Goal: Task Accomplishment & Management: Manage account settings

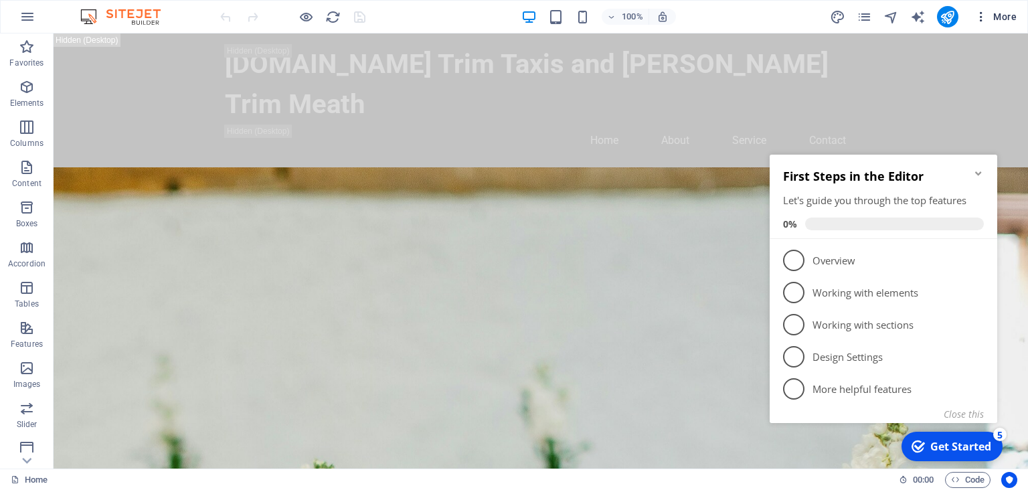
click at [1006, 11] on span "More" at bounding box center [995, 16] width 42 height 13
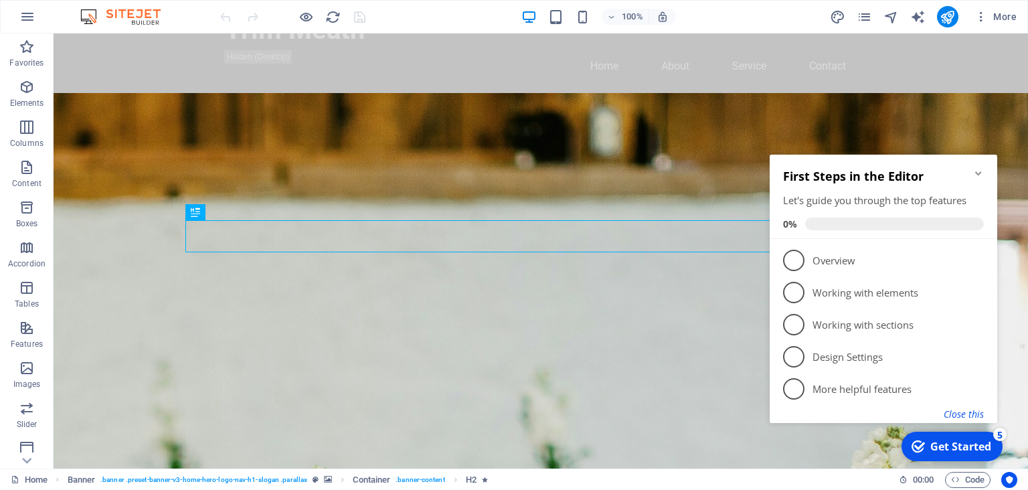
click at [960, 412] on button "Close this" at bounding box center [964, 414] width 40 height 13
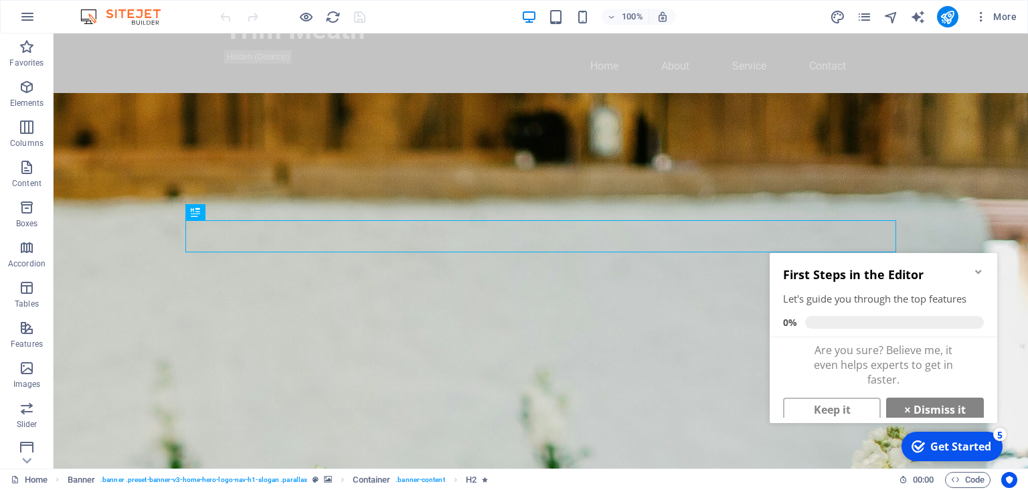
click at [976, 266] on icon "Minimize checklist" at bounding box center [978, 271] width 11 height 11
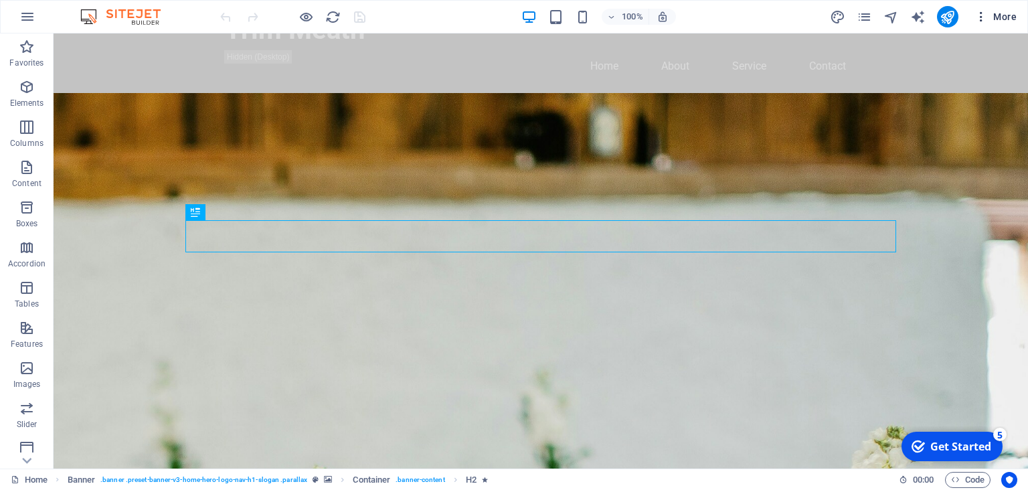
click at [1007, 17] on span "More" at bounding box center [995, 16] width 42 height 13
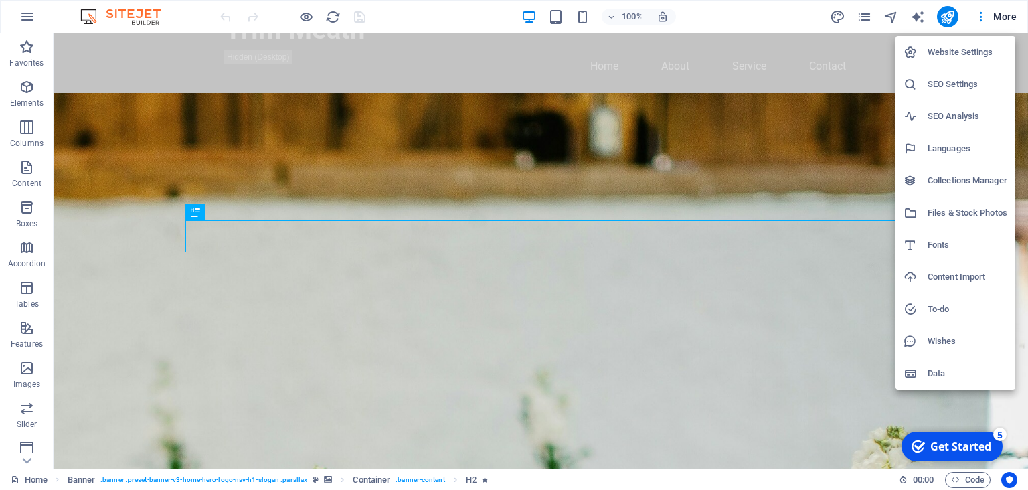
click at [952, 13] on div at bounding box center [514, 245] width 1028 height 490
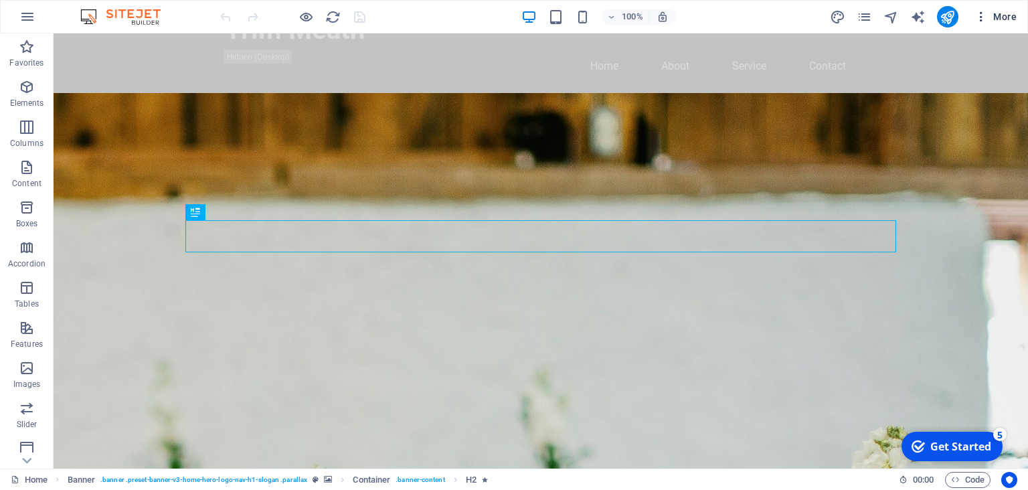
click at [1013, 17] on span "More" at bounding box center [995, 16] width 42 height 13
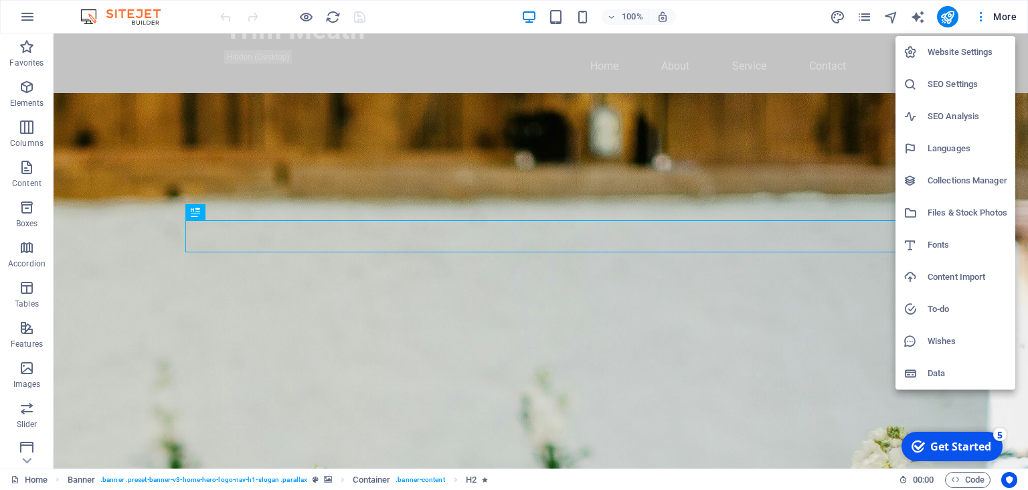
click at [932, 372] on h6 "Data" at bounding box center [968, 373] width 80 height 16
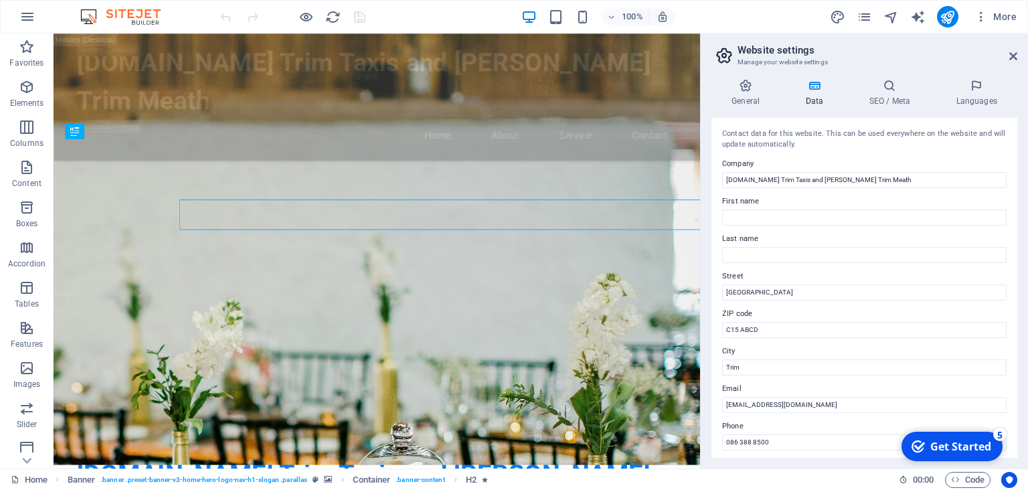
scroll to position [86, 0]
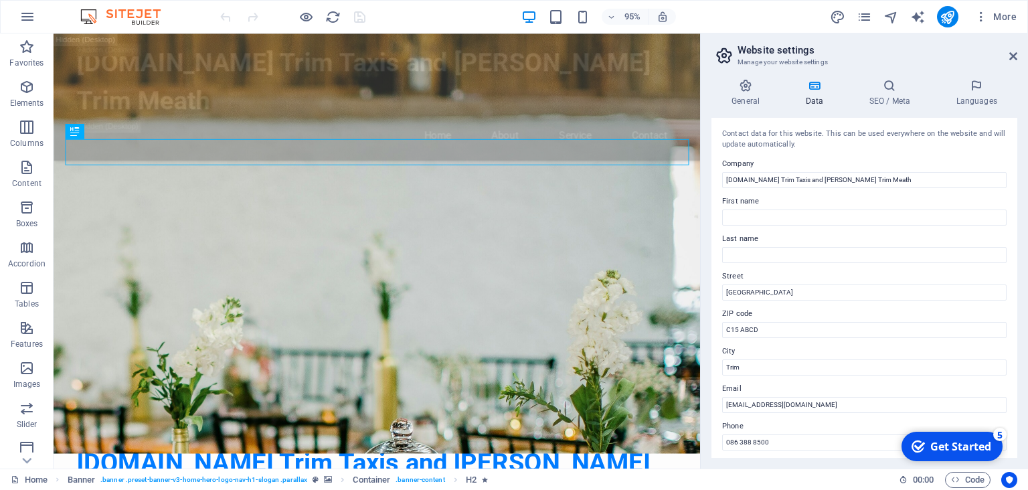
click at [1018, 54] on aside "Website settings Manage your website settings General Data SEO / Meta Languages…" at bounding box center [864, 250] width 328 height 435
click at [1012, 55] on icon at bounding box center [1013, 56] width 8 height 11
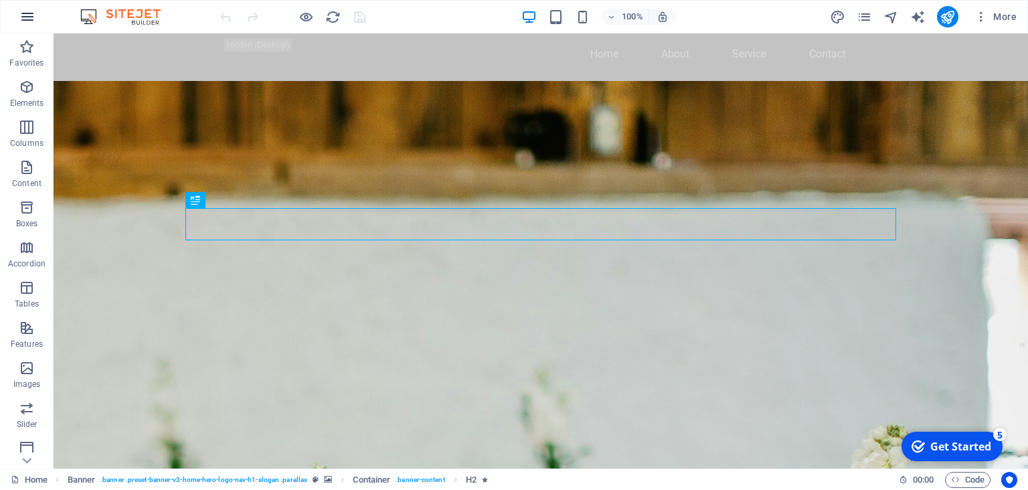
click at [23, 13] on icon "button" at bounding box center [27, 17] width 16 height 16
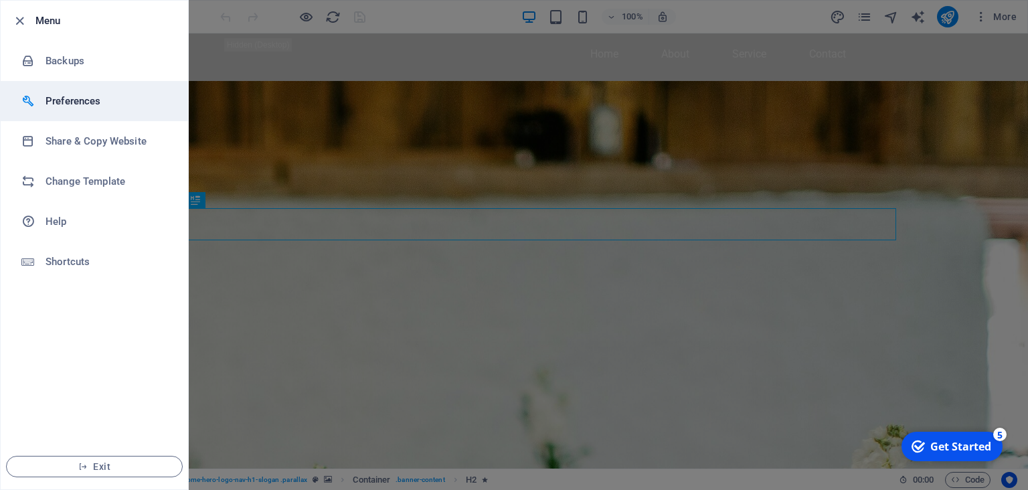
click at [85, 94] on h6 "Preferences" at bounding box center [108, 101] width 124 height 16
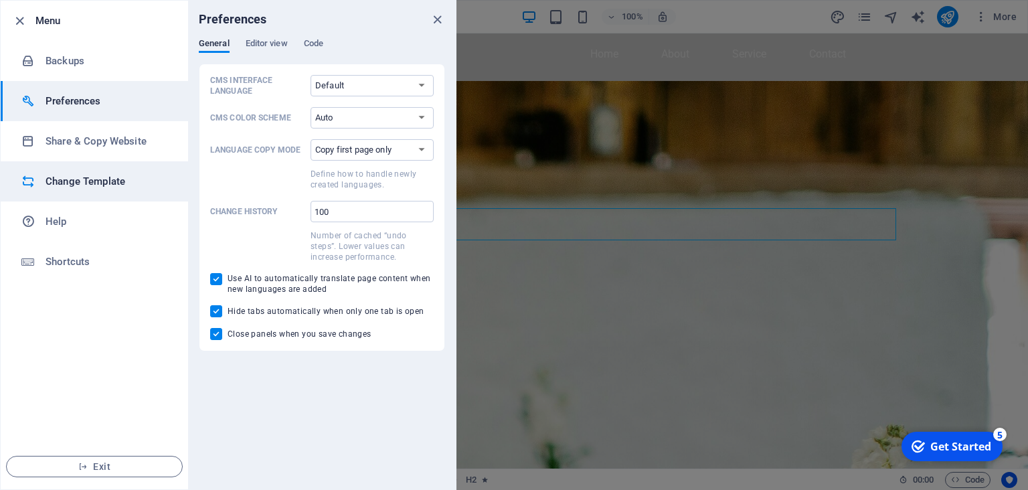
click at [98, 181] on h6 "Change Template" at bounding box center [108, 181] width 124 height 16
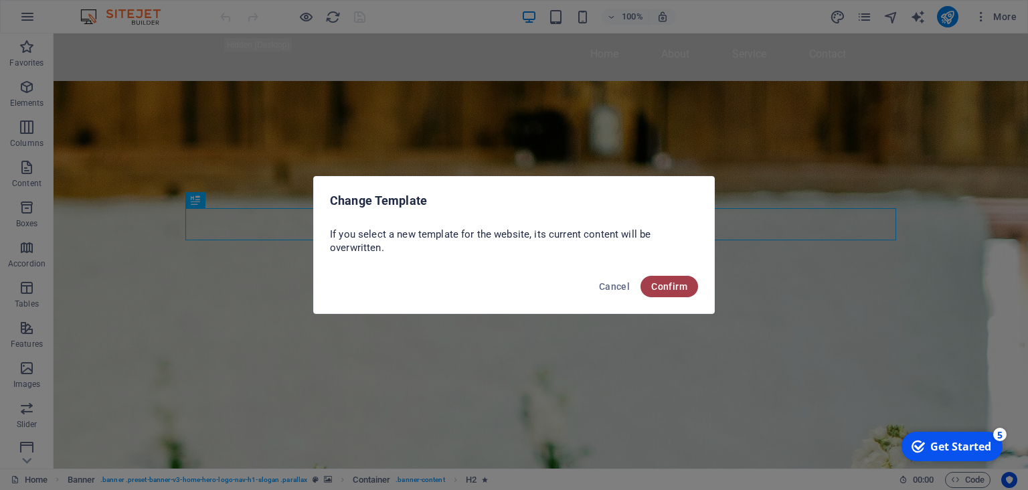
click at [685, 286] on span "Confirm" at bounding box center [669, 286] width 36 height 11
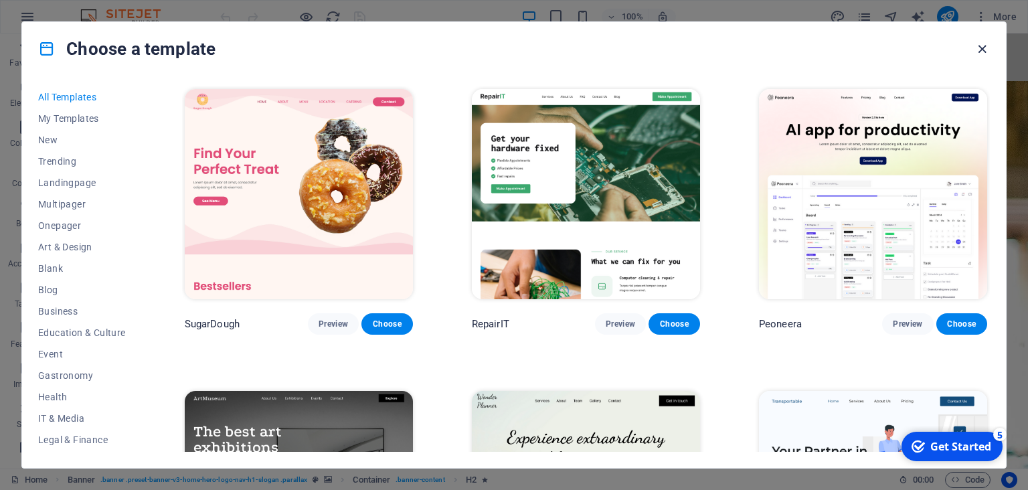
click at [984, 47] on icon "button" at bounding box center [981, 48] width 15 height 15
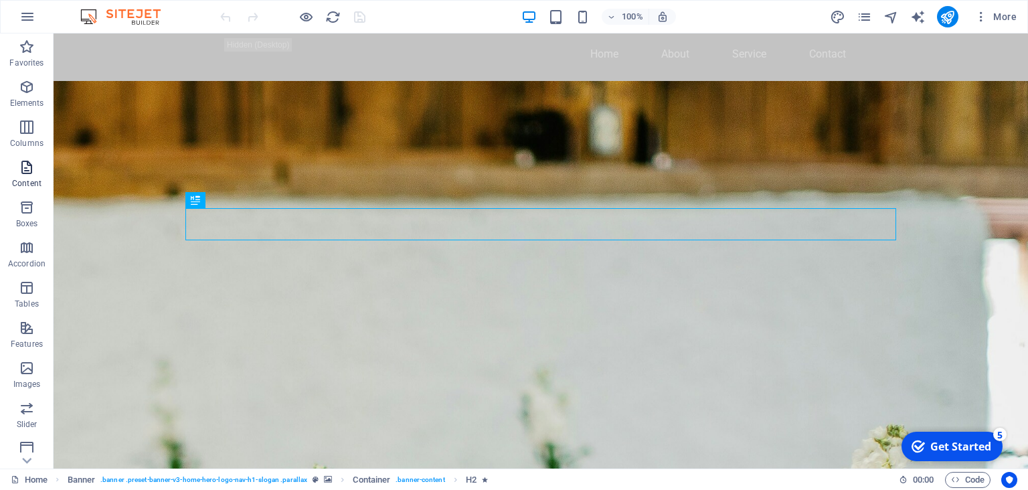
click at [29, 172] on icon "button" at bounding box center [27, 167] width 16 height 16
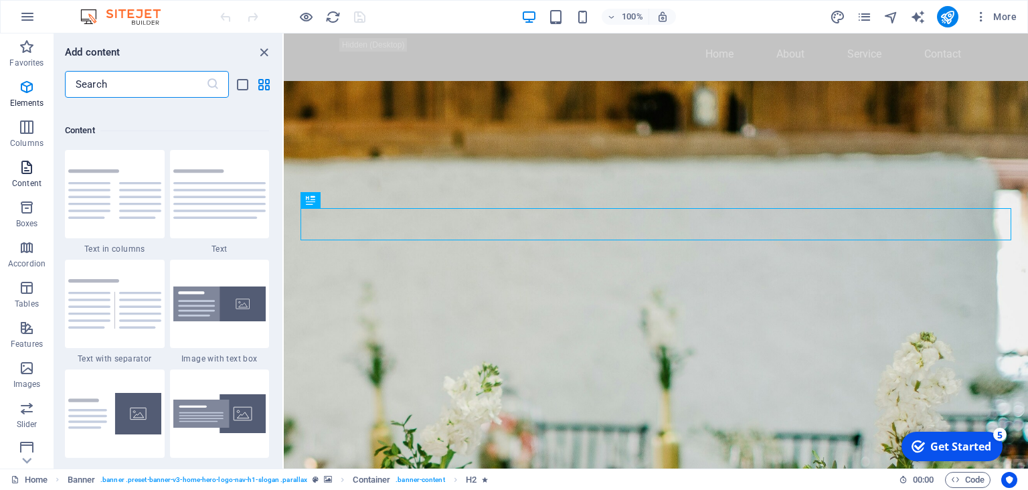
scroll to position [2342, 0]
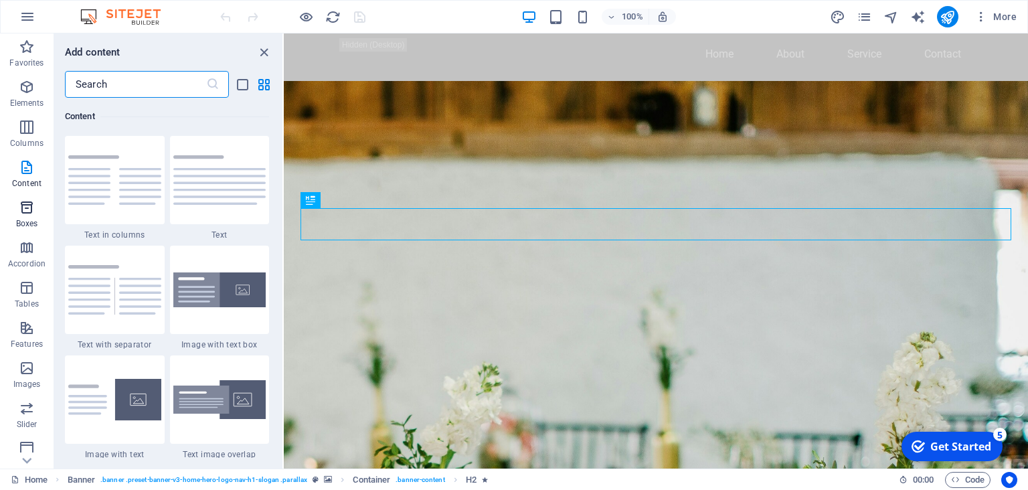
click at [25, 216] on span "Boxes" at bounding box center [27, 215] width 54 height 32
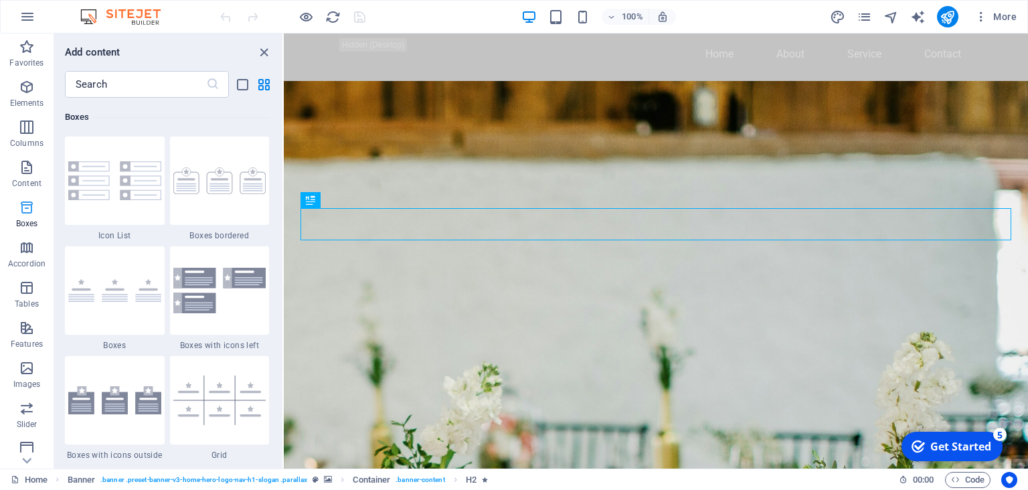
scroll to position [3692, 0]
click at [31, 18] on icon "button" at bounding box center [27, 17] width 16 height 16
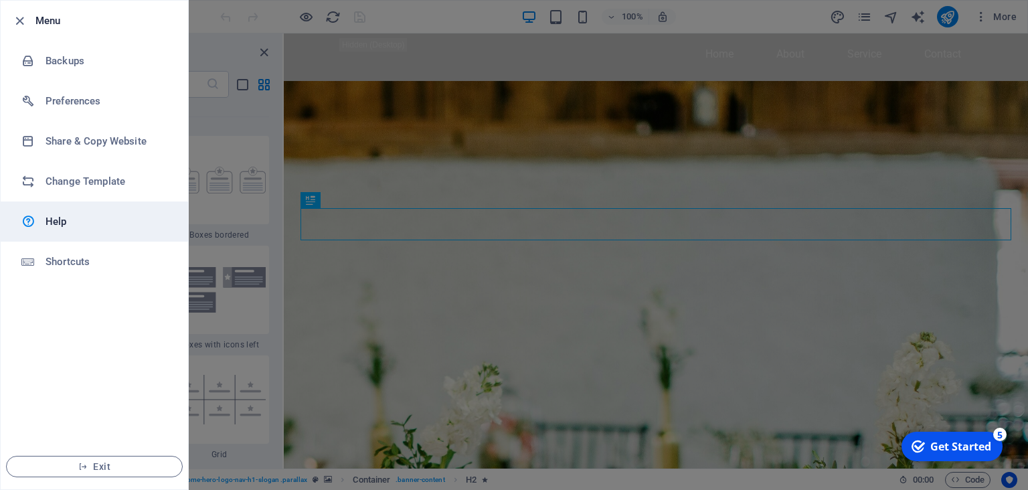
click at [52, 216] on h6 "Help" at bounding box center [108, 222] width 124 height 16
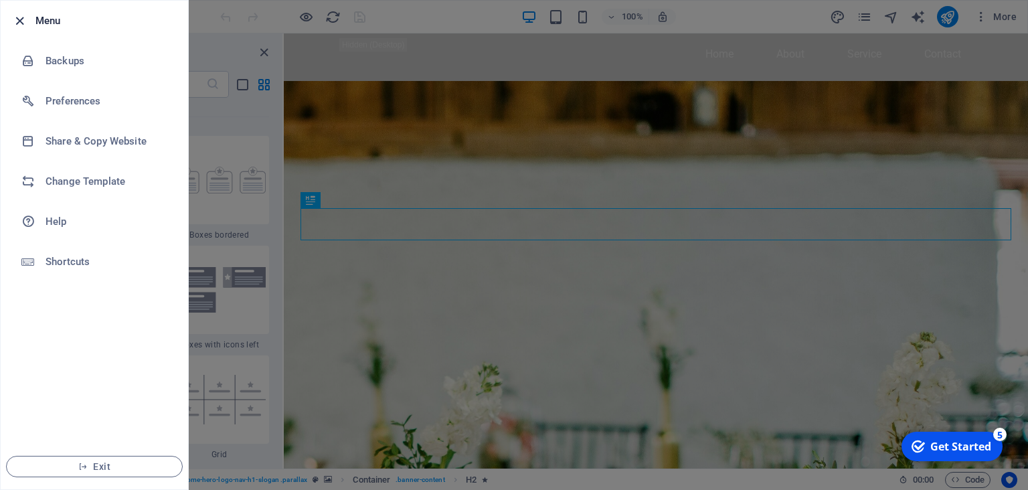
click at [23, 20] on icon "button" at bounding box center [19, 20] width 15 height 15
